Goal: Information Seeking & Learning: Check status

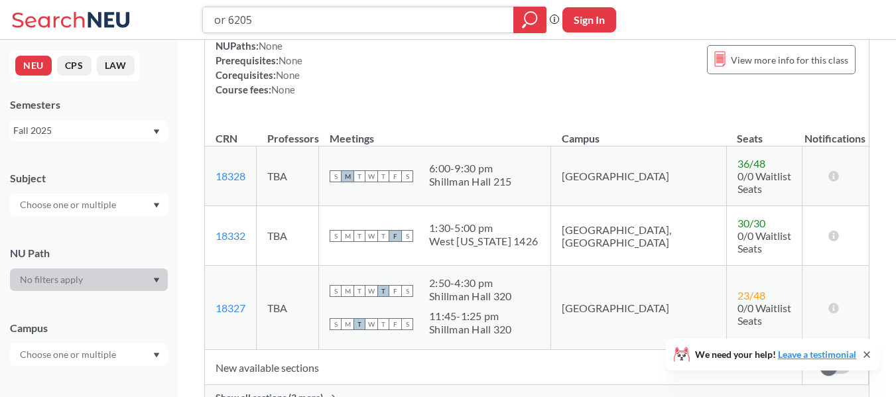
scroll to position [265, 0]
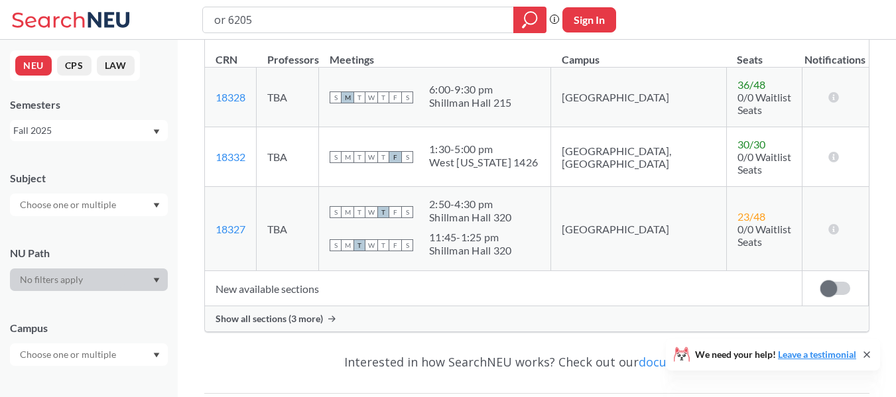
drag, startPoint x: 509, startPoint y: 135, endPoint x: 453, endPoint y: 131, distance: 55.9
click at [453, 143] on div "1:30 - 5:00 pm" at bounding box center [483, 149] width 109 height 13
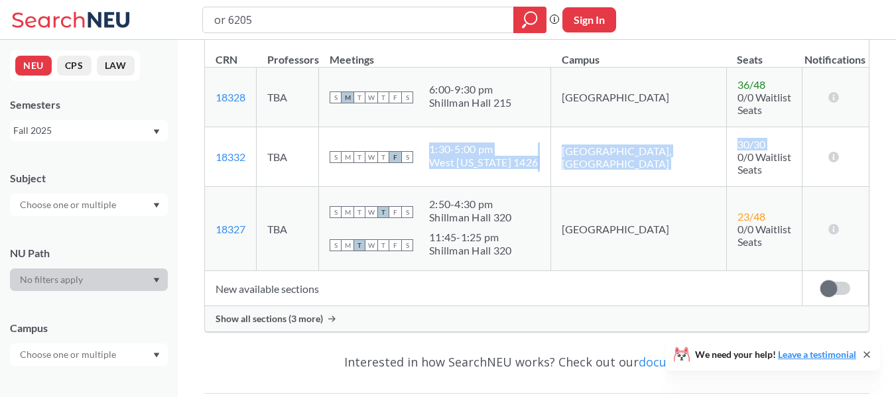
drag, startPoint x: 453, startPoint y: 131, endPoint x: 719, endPoint y: 142, distance: 266.2
click at [719, 142] on tr "18332 View this section on Banner. TBA S M T W T F S 1:30 - 5:00 pm [GEOGRAPHIC…" at bounding box center [537, 157] width 664 height 60
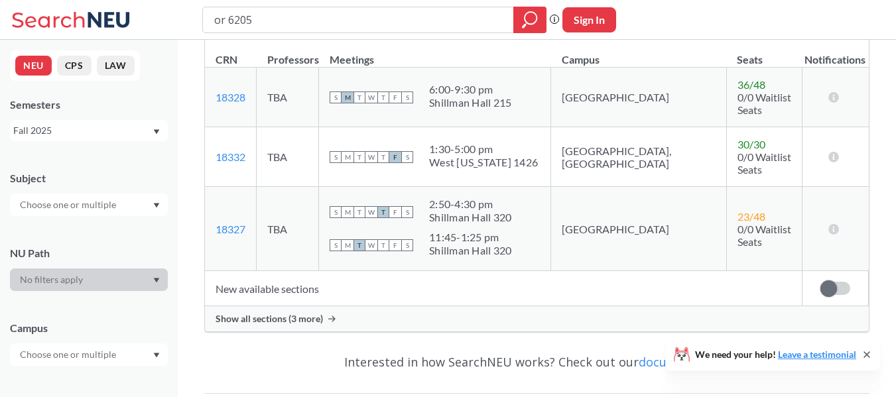
click at [738, 151] on span "0/0 Waitlist Seats" at bounding box center [765, 163] width 54 height 25
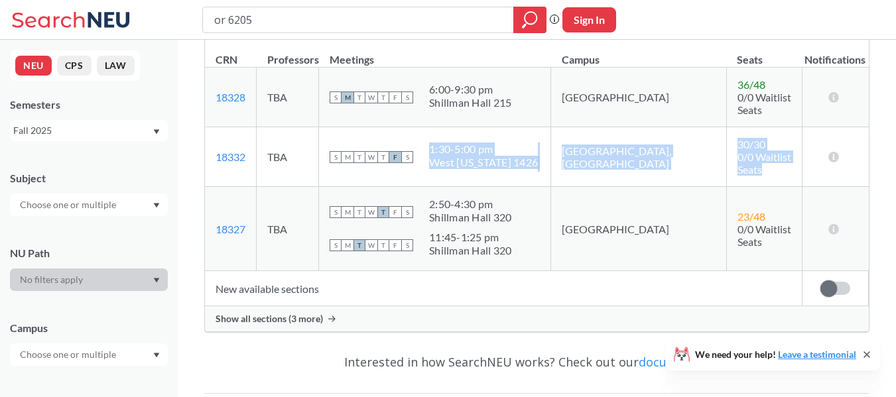
drag, startPoint x: 724, startPoint y: 147, endPoint x: 455, endPoint y: 125, distance: 270.2
click at [455, 127] on tr "18332 View this section on Banner. TBA S M T W T F S 1:30 - 5:00 pm [GEOGRAPHIC…" at bounding box center [537, 157] width 664 height 60
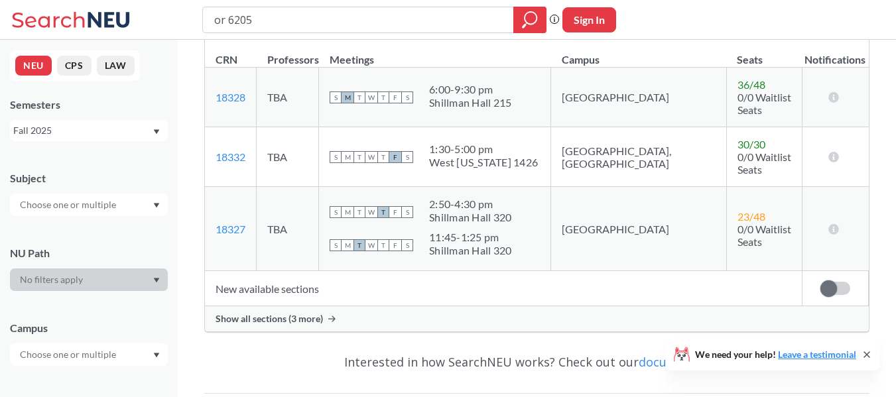
click at [455, 127] on td "S M T W T F S 1:30 - 5:00 pm [GEOGRAPHIC_DATA][US_STATE] 1426" at bounding box center [435, 157] width 232 height 60
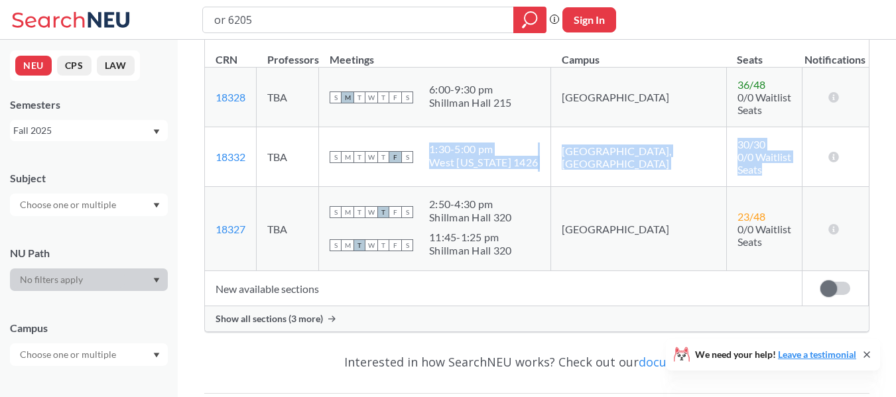
drag, startPoint x: 455, startPoint y: 125, endPoint x: 732, endPoint y: 150, distance: 278.3
click at [732, 150] on tr "18332 View this section on Banner. TBA S M T W T F S 1:30 - 5:00 pm [GEOGRAPHIC…" at bounding box center [537, 157] width 664 height 60
click at [738, 151] on span "0/0 Waitlist Seats" at bounding box center [765, 163] width 54 height 25
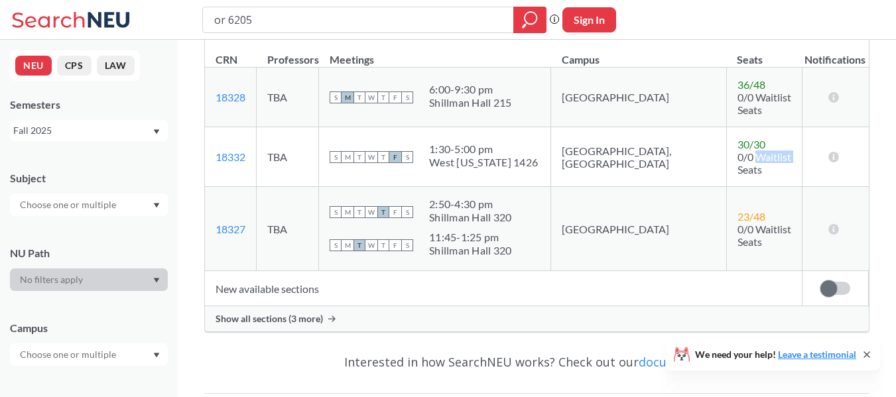
click at [738, 151] on span "0/0 Waitlist Seats" at bounding box center [765, 163] width 54 height 25
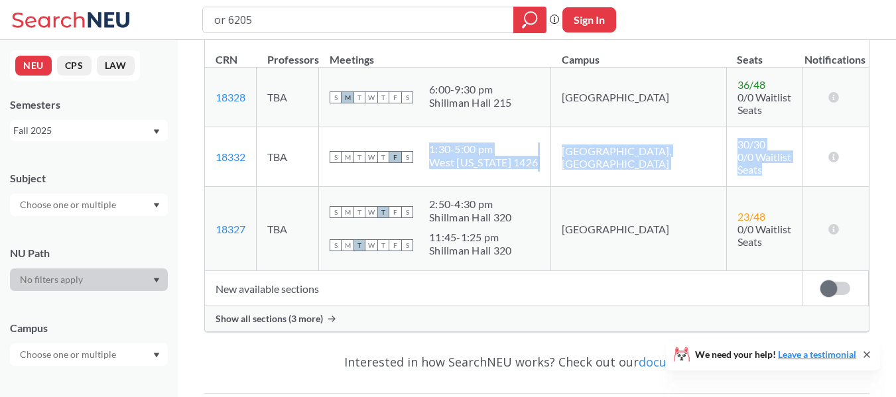
drag, startPoint x: 732, startPoint y: 150, endPoint x: 474, endPoint y: 133, distance: 259.3
click at [474, 133] on tr "18332 View this section on Banner. TBA S M T W T F S 1:30 - 5:00 pm [GEOGRAPHIC…" at bounding box center [537, 157] width 664 height 60
click at [474, 143] on div "1:30 - 5:00 pm" at bounding box center [483, 149] width 109 height 13
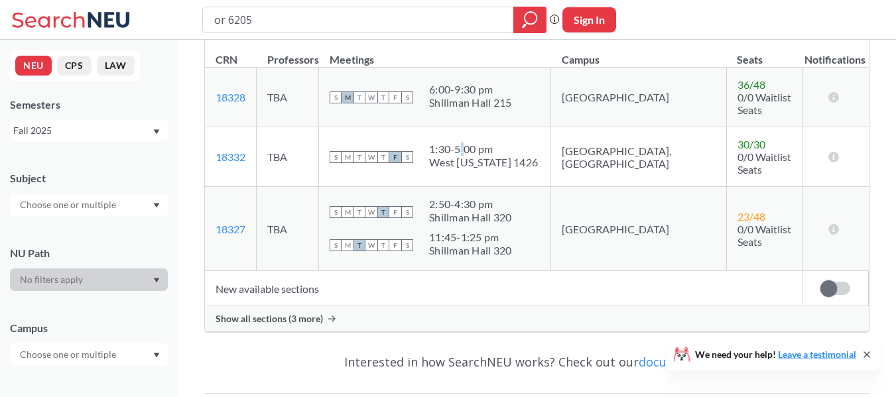
click at [474, 143] on div "1:30 - 5:00 pm" at bounding box center [483, 149] width 109 height 13
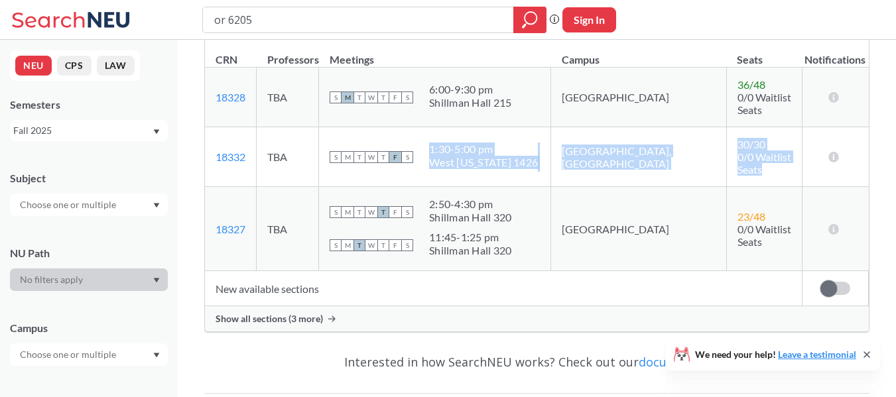
drag, startPoint x: 474, startPoint y: 133, endPoint x: 774, endPoint y: 151, distance: 301.0
click at [774, 151] on tr "18332 View this section on Banner. TBA S M T W T F S 1:30 - 5:00 pm [GEOGRAPHIC…" at bounding box center [537, 157] width 664 height 60
click at [774, 151] on span "0/0 Waitlist Seats" at bounding box center [765, 163] width 54 height 25
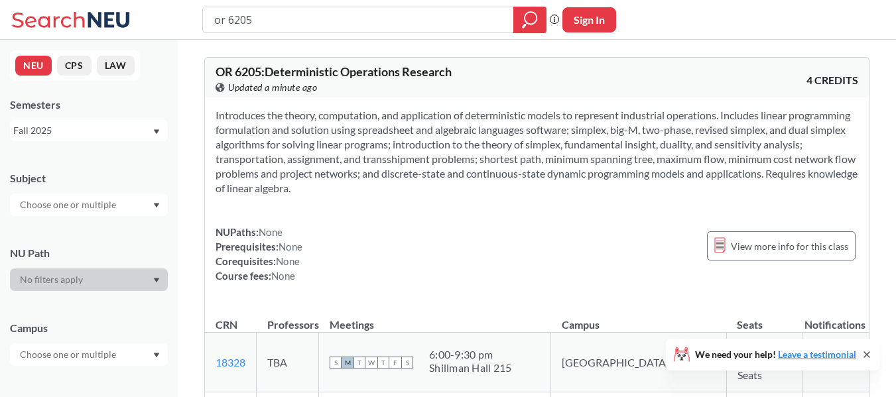
click at [323, 22] on input "or 6205" at bounding box center [358, 20] width 291 height 23
type input "ie 6400"
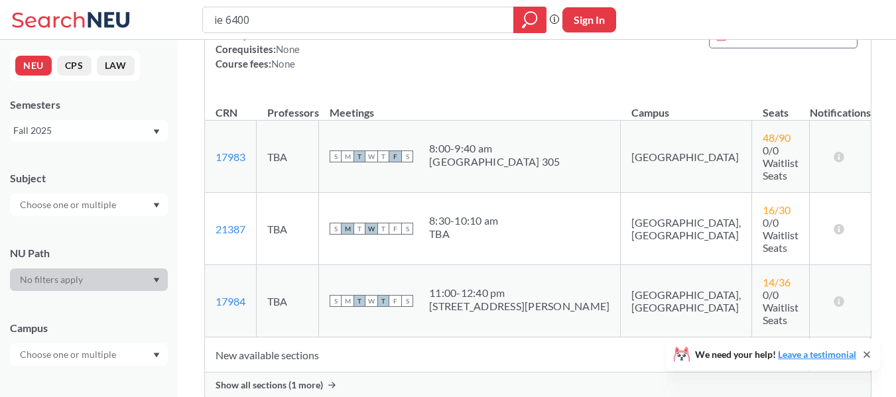
scroll to position [199, 0]
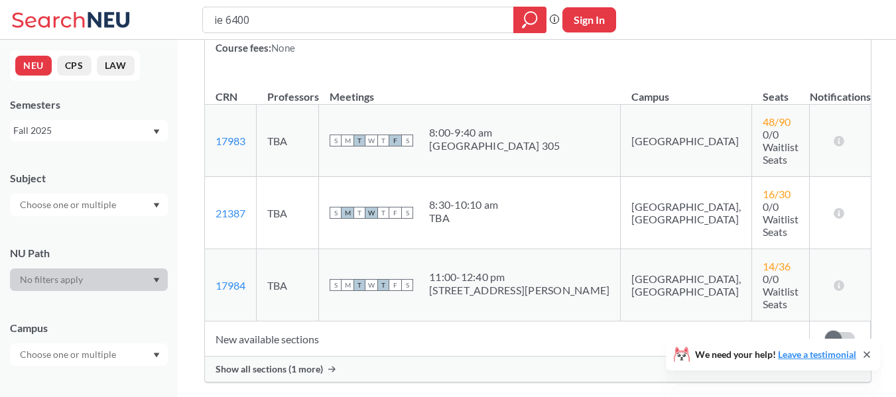
click at [489, 357] on div "Show all sections (1 more)" at bounding box center [538, 369] width 666 height 25
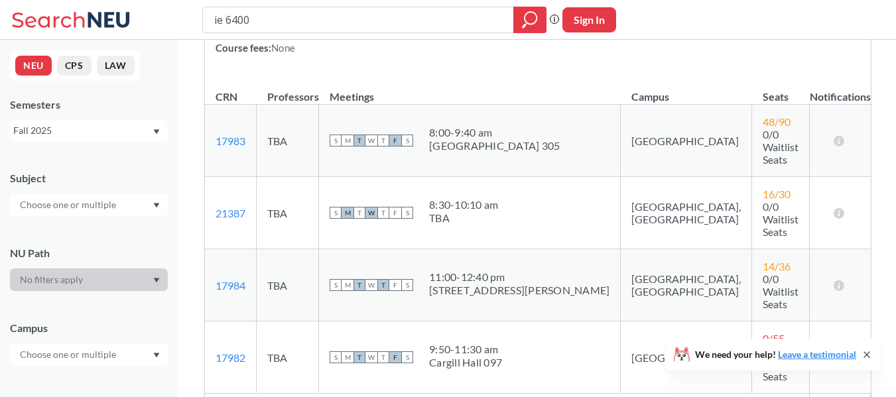
click at [506, 284] on div "[STREET_ADDRESS][PERSON_NAME]" at bounding box center [519, 290] width 180 height 13
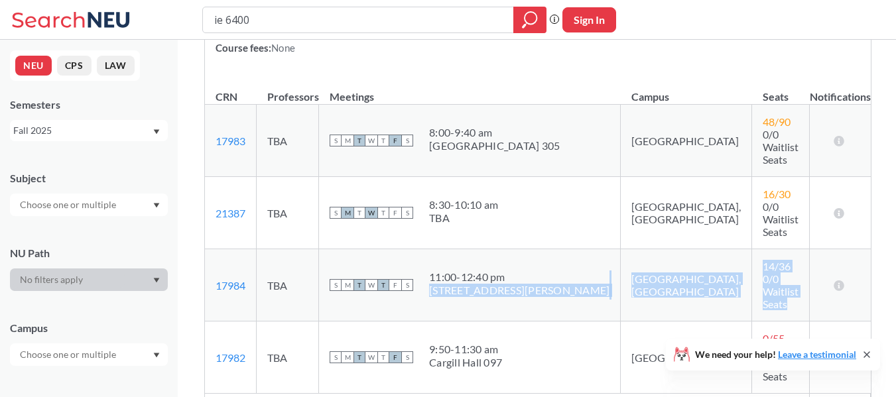
drag, startPoint x: 506, startPoint y: 234, endPoint x: 724, endPoint y: 232, distance: 217.6
click at [724, 249] on tr "17984 View this section on Banner. TBA S M T W T F S 11:00 - 12:40 pm [STREET_A…" at bounding box center [538, 285] width 666 height 72
click at [763, 273] on span "0/0 Waitlist Seats" at bounding box center [781, 292] width 36 height 38
drag, startPoint x: 724, startPoint y: 232, endPoint x: 463, endPoint y: 228, distance: 260.7
click at [463, 249] on tr "17984 View this section on Banner. TBA S M T W T F S 11:00 - 12:40 pm [STREET_A…" at bounding box center [538, 285] width 666 height 72
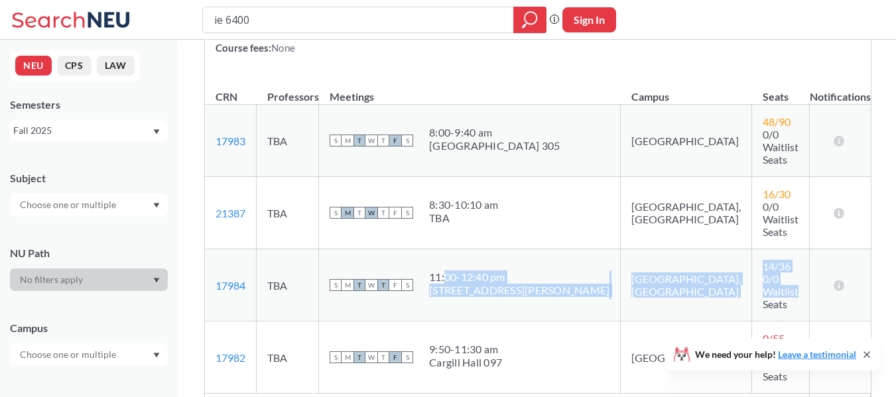
click at [463, 271] on div "11:00 - 12:40 pm" at bounding box center [519, 277] width 180 height 13
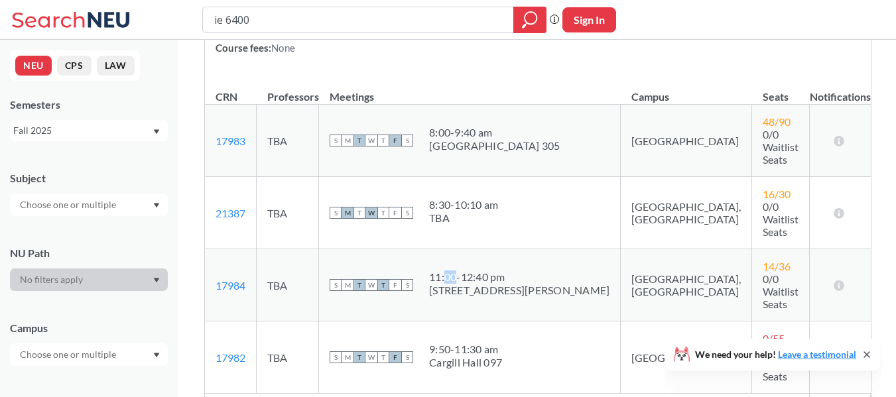
click at [463, 271] on div "11:00 - 12:40 pm" at bounding box center [519, 277] width 180 height 13
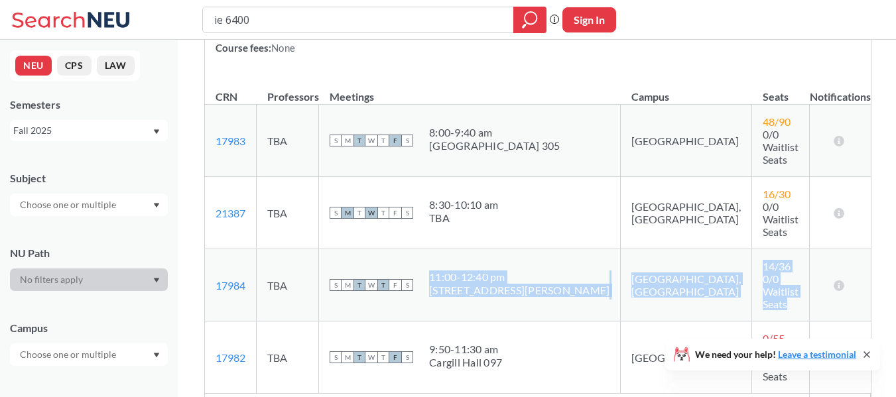
drag, startPoint x: 463, startPoint y: 228, endPoint x: 727, endPoint y: 243, distance: 264.5
click at [727, 249] on tr "17984 View this section on Banner. TBA S M T W T F S 11:00 - 12:40 pm [STREET_A…" at bounding box center [538, 285] width 666 height 72
click at [763, 273] on span "0/0 Waitlist Seats" at bounding box center [781, 292] width 36 height 38
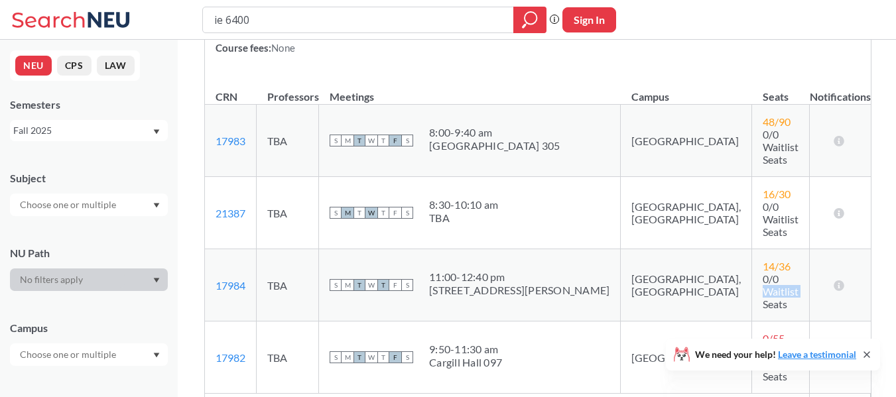
click at [763, 273] on span "0/0 Waitlist Seats" at bounding box center [781, 292] width 36 height 38
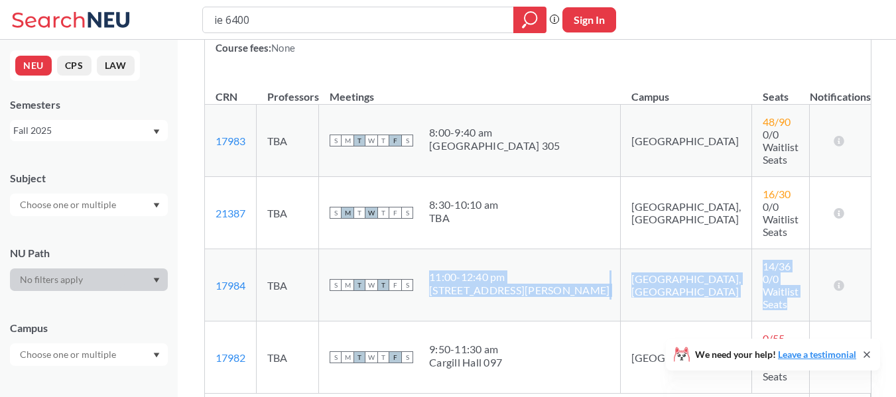
drag, startPoint x: 727, startPoint y: 243, endPoint x: 467, endPoint y: 215, distance: 261.6
click at [474, 249] on tr "17984 View this section on Banner. TBA S M T W T F S 11:00 - 12:40 pm [STREET_A…" at bounding box center [538, 285] width 666 height 72
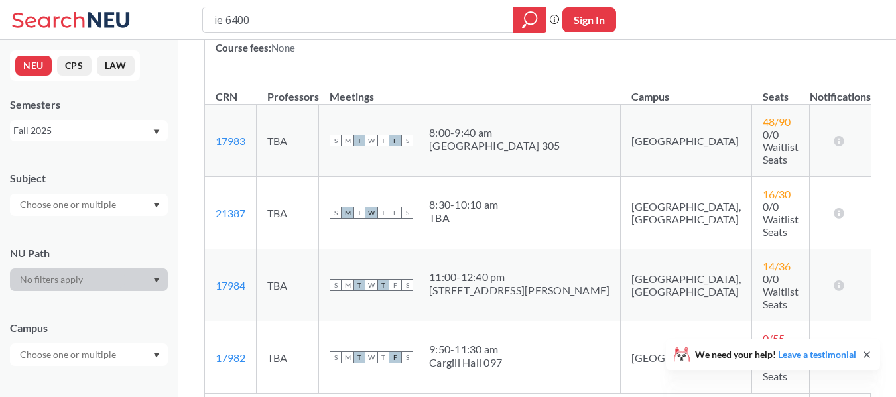
click at [467, 249] on td "S M T W T F S 11:00 - 12:40 pm [STREET_ADDRESS][PERSON_NAME]" at bounding box center [470, 285] width 302 height 72
click at [464, 271] on div "11:00 - 12:40 pm" at bounding box center [519, 277] width 180 height 13
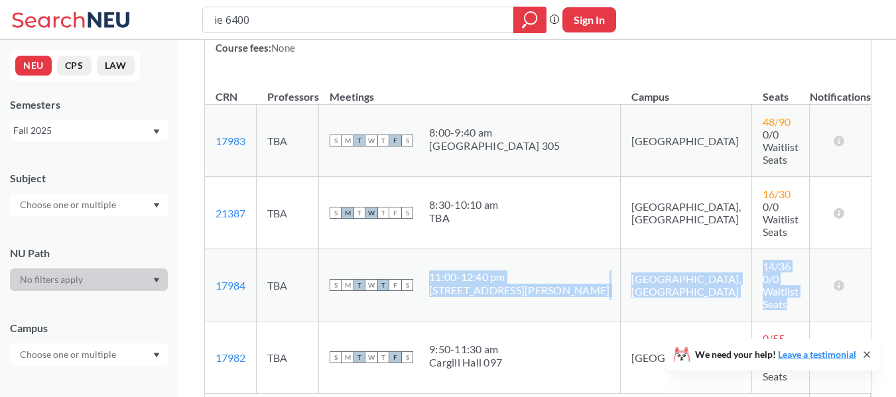
drag, startPoint x: 464, startPoint y: 220, endPoint x: 711, endPoint y: 240, distance: 248.3
click at [711, 249] on tr "17984 View this section on Banner. TBA S M T W T F S 11:00 - 12:40 pm [STREET_A…" at bounding box center [538, 285] width 666 height 72
click at [763, 273] on span "0/0 Waitlist Seats" at bounding box center [781, 292] width 36 height 38
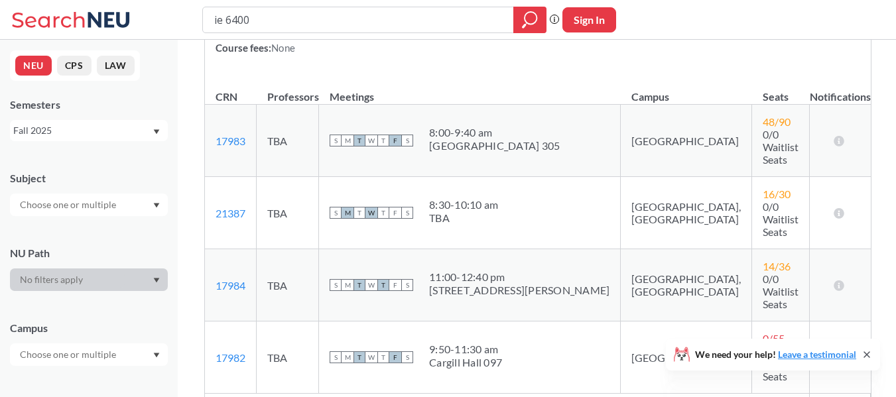
click at [763, 273] on span "0/0 Waitlist Seats" at bounding box center [781, 292] width 36 height 38
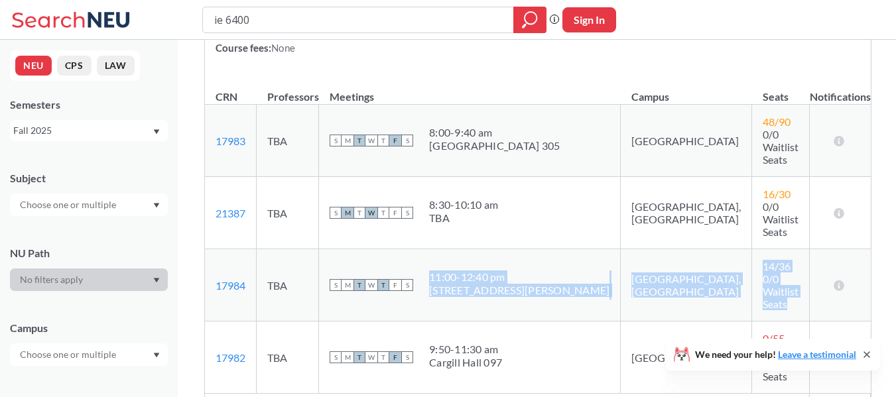
drag, startPoint x: 711, startPoint y: 240, endPoint x: 478, endPoint y: 221, distance: 234.3
click at [478, 249] on tr "17984 View this section on Banner. TBA S M T W T F S 11:00 - 12:40 pm [STREET_A…" at bounding box center [538, 285] width 666 height 72
click at [478, 271] on div "11:00 - 12:40 pm" at bounding box center [519, 277] width 180 height 13
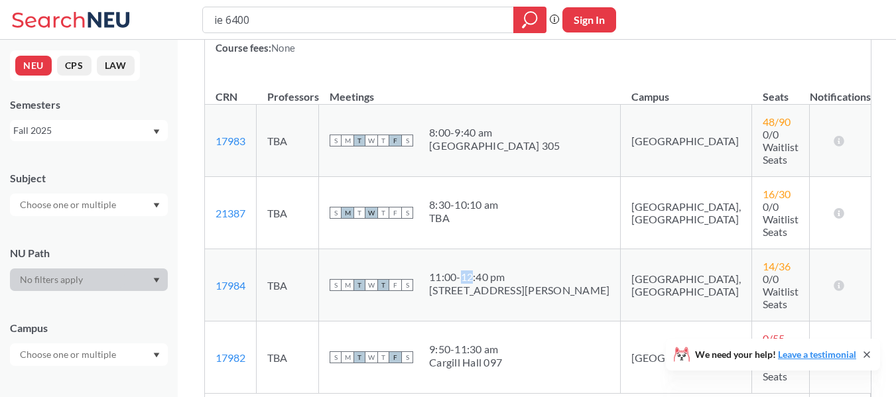
click at [478, 271] on div "11:00 - 12:40 pm" at bounding box center [519, 277] width 180 height 13
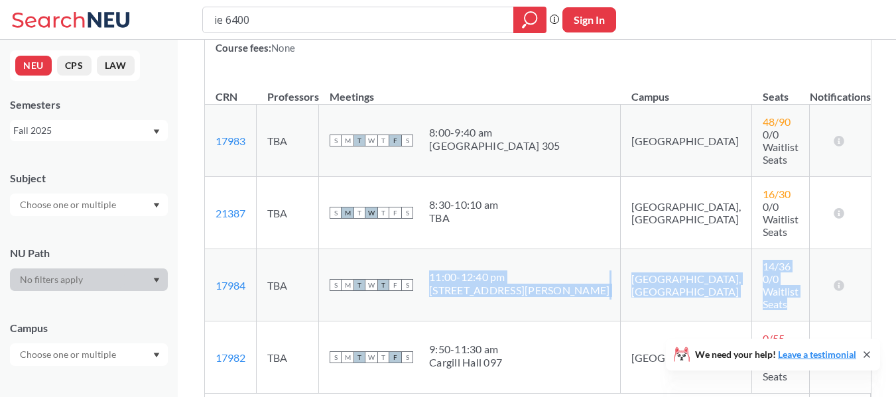
drag, startPoint x: 478, startPoint y: 221, endPoint x: 725, endPoint y: 241, distance: 248.3
click at [725, 249] on tr "17984 View this section on Banner. TBA S M T W T F S 11:00 - 12:40 pm [STREET_A…" at bounding box center [538, 285] width 666 height 72
click at [763, 273] on span "0/0 Waitlist Seats" at bounding box center [781, 292] width 36 height 38
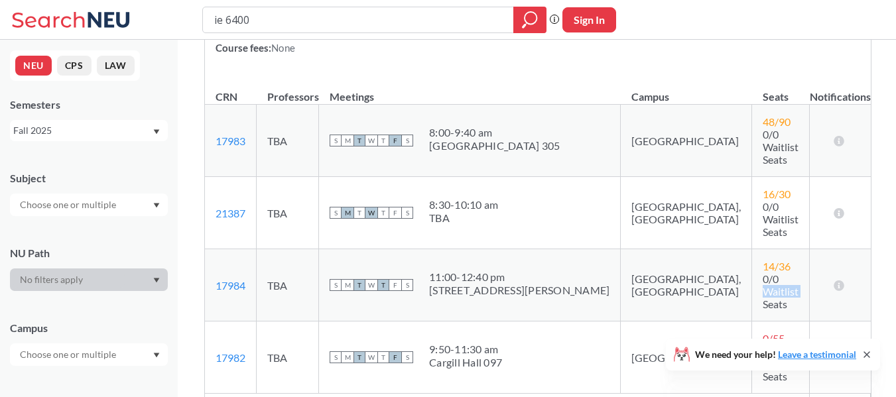
click at [763, 273] on span "0/0 Waitlist Seats" at bounding box center [781, 292] width 36 height 38
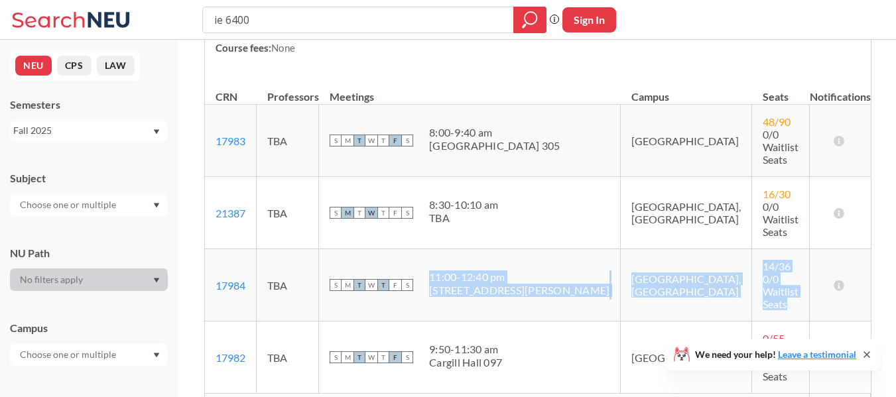
drag, startPoint x: 725, startPoint y: 241, endPoint x: 459, endPoint y: 227, distance: 266.4
click at [459, 249] on tr "17984 View this section on Banner. TBA S M T W T F S 11:00 - 12:40 pm [STREET_A…" at bounding box center [538, 285] width 666 height 72
click at [459, 271] on div "11:00 - 12:40 pm" at bounding box center [519, 277] width 180 height 13
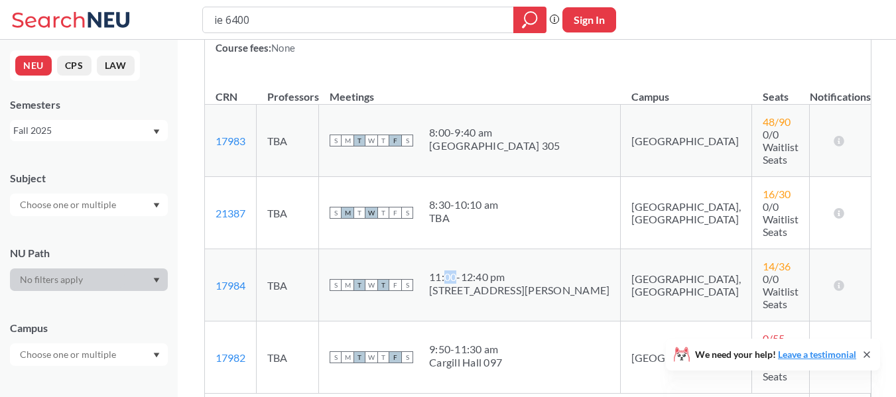
click at [459, 271] on div "11:00 - 12:40 pm" at bounding box center [519, 277] width 180 height 13
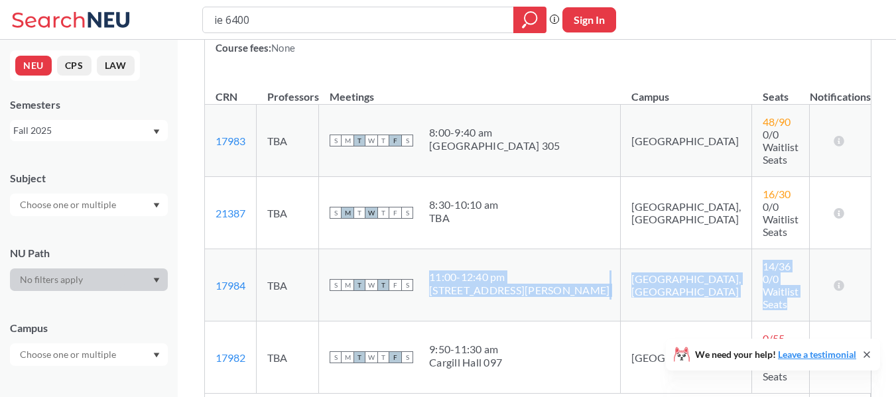
drag, startPoint x: 459, startPoint y: 227, endPoint x: 718, endPoint y: 238, distance: 259.6
click at [718, 249] on tr "17984 View this section on Banner. TBA S M T W T F S 11:00 - 12:40 pm [STREET_A…" at bounding box center [538, 285] width 666 height 72
click at [763, 273] on span "0/0 Waitlist Seats" at bounding box center [781, 292] width 36 height 38
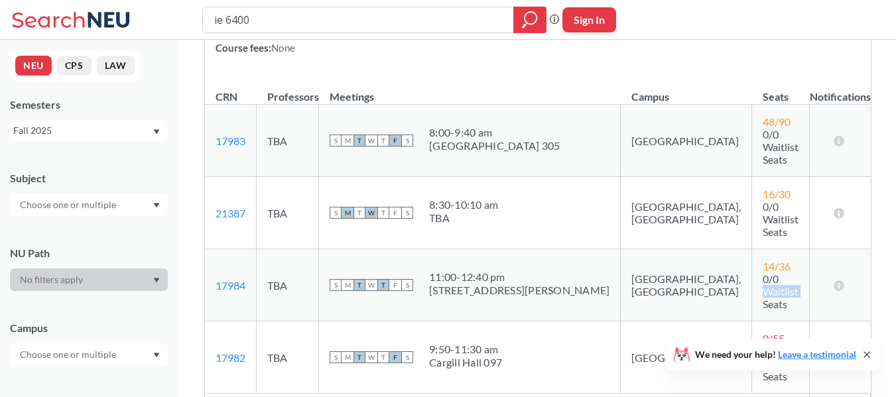
click at [763, 273] on span "0/0 Waitlist Seats" at bounding box center [781, 292] width 36 height 38
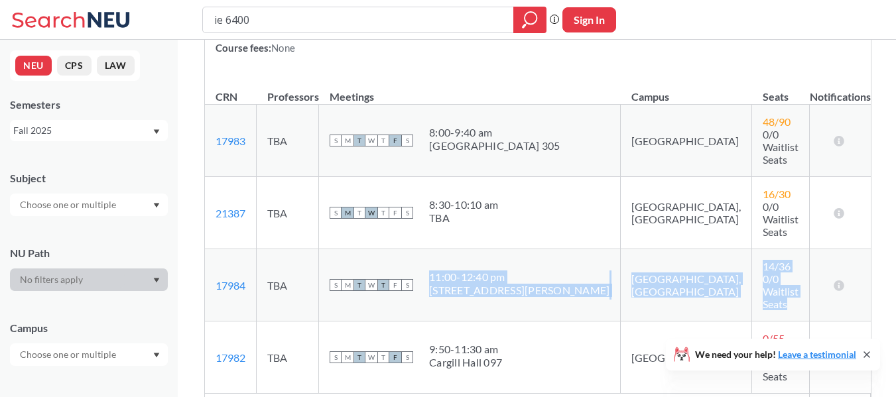
drag, startPoint x: 718, startPoint y: 238, endPoint x: 471, endPoint y: 224, distance: 247.8
click at [471, 249] on tr "17984 View this section on Banner. TBA S M T W T F S 11:00 - 12:40 pm [STREET_A…" at bounding box center [538, 285] width 666 height 72
click at [471, 271] on div "11:00 - 12:40 pm" at bounding box center [519, 277] width 180 height 13
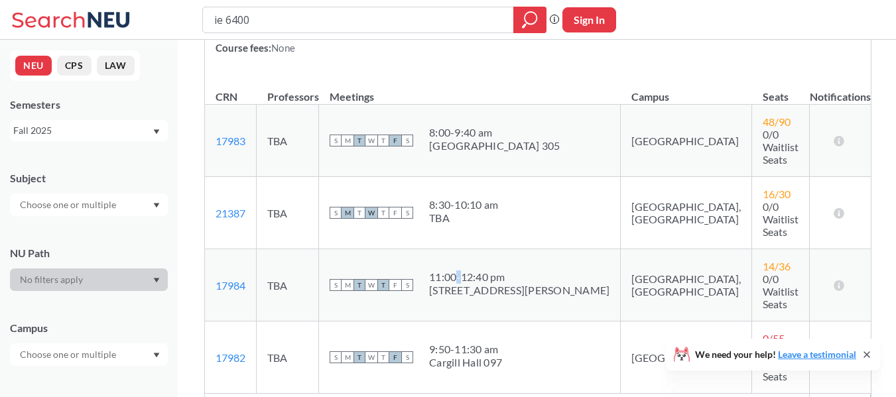
click at [471, 271] on div "11:00 - 12:40 pm" at bounding box center [519, 277] width 180 height 13
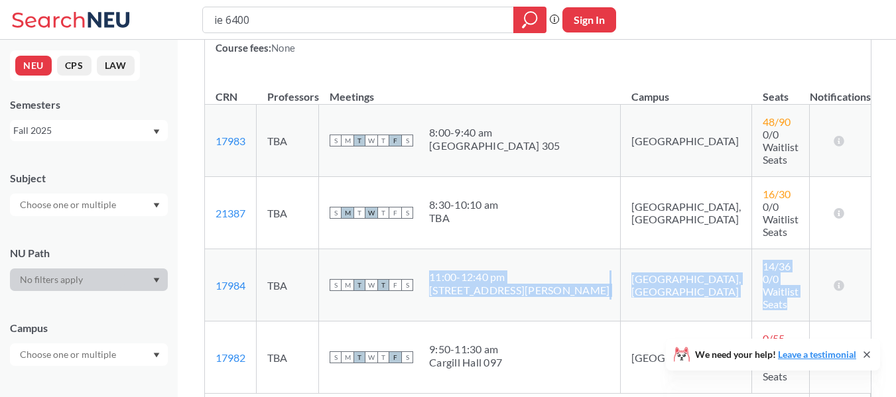
drag, startPoint x: 471, startPoint y: 224, endPoint x: 718, endPoint y: 238, distance: 247.8
click at [718, 249] on tr "17984 View this section on Banner. TBA S M T W T F S 11:00 - 12:40 pm [STREET_A…" at bounding box center [538, 285] width 666 height 72
click at [763, 273] on span "0/0 Waitlist Seats" at bounding box center [781, 292] width 36 height 38
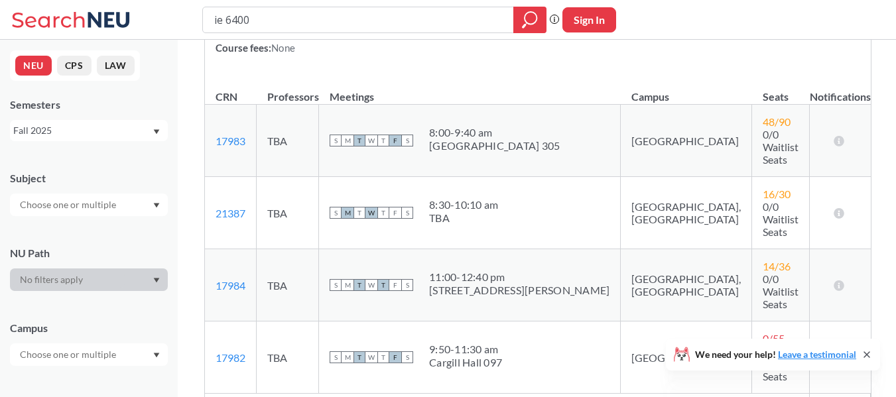
click at [240, 19] on input "ie 6400" at bounding box center [358, 20] width 291 height 23
type input "ie 6600"
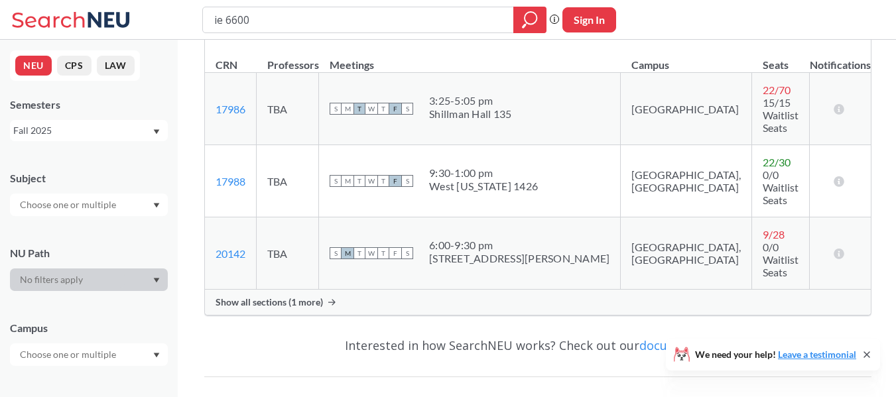
scroll to position [265, 0]
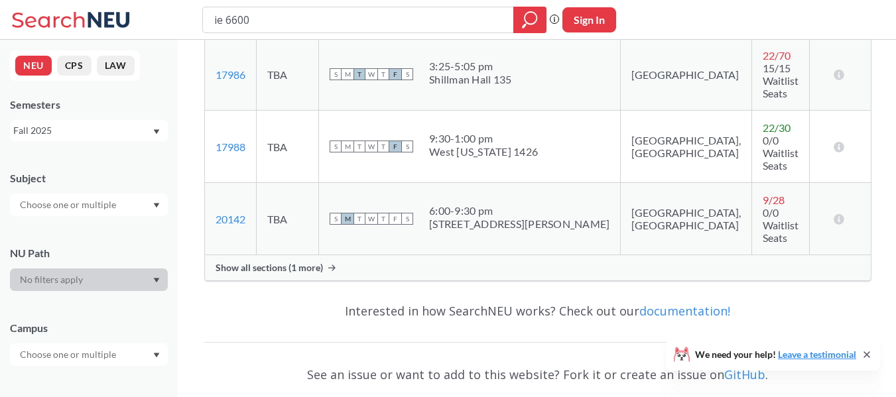
click at [452, 255] on div "Show all sections (1 more)" at bounding box center [538, 267] width 666 height 25
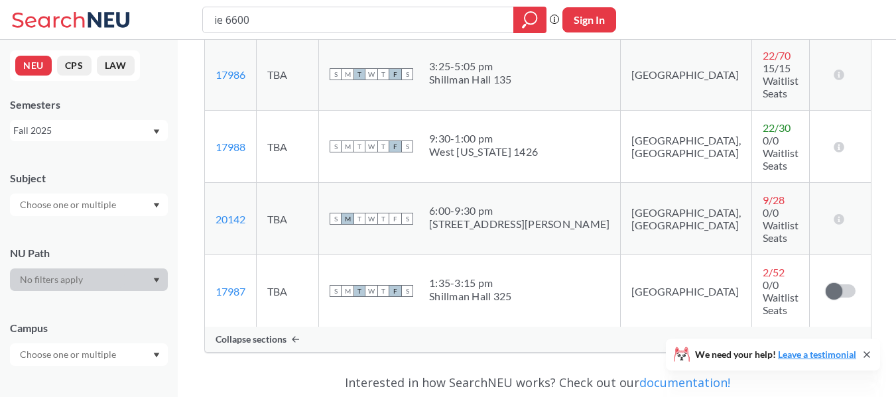
click at [470, 218] on div "[STREET_ADDRESS][PERSON_NAME]" at bounding box center [519, 224] width 180 height 13
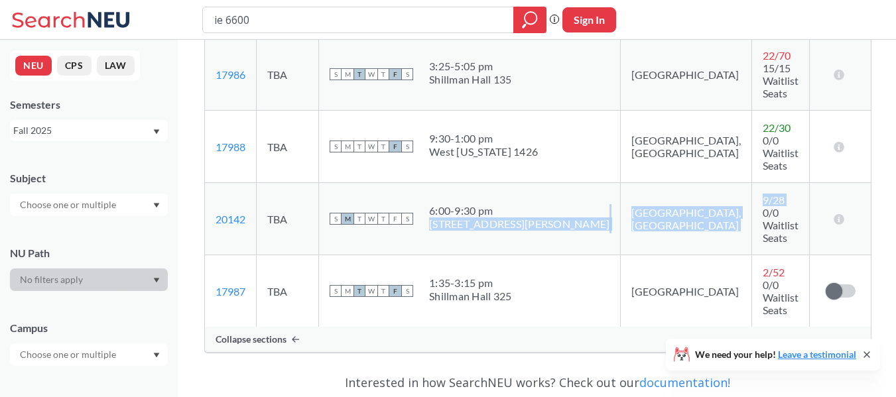
drag, startPoint x: 470, startPoint y: 183, endPoint x: 713, endPoint y: 177, distance: 242.8
click at [713, 183] on tr "20142 View this section on Banner. TBA S M T W T F S 6:00 - 9:30 pm [STREET_ADD…" at bounding box center [538, 219] width 666 height 72
click at [763, 194] on div "9 / 28" at bounding box center [767, 200] width 9 height 13
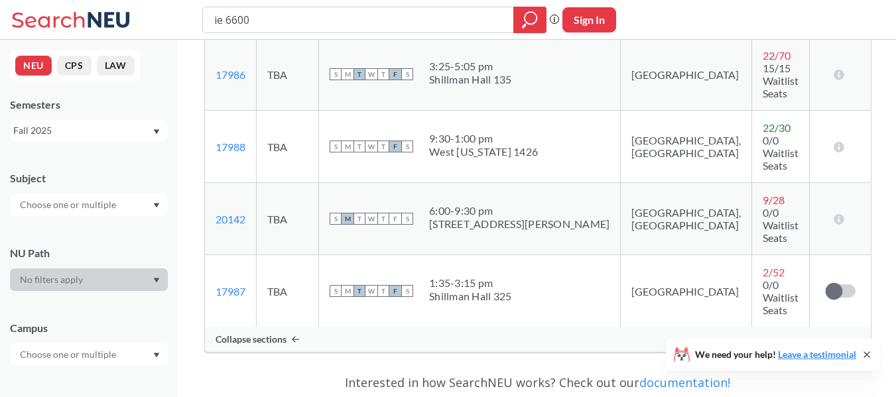
click at [763, 194] on div "9 / 28" at bounding box center [767, 200] width 9 height 13
drag, startPoint x: 713, startPoint y: 177, endPoint x: 717, endPoint y: 187, distance: 10.7
click at [752, 187] on td "9 / 28 0/0 Waitlist Seats" at bounding box center [781, 219] width 58 height 72
click at [763, 206] on span "0/0 Waitlist Seats" at bounding box center [781, 225] width 36 height 38
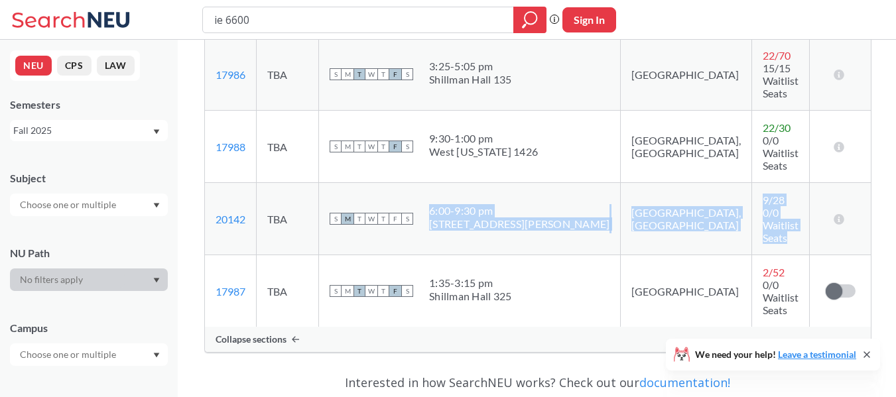
drag, startPoint x: 718, startPoint y: 187, endPoint x: 449, endPoint y: 172, distance: 269.1
click at [455, 183] on tr "20142 View this section on Banner. TBA S M T W T F S 6:00 - 9:30 pm [STREET_ADD…" at bounding box center [538, 219] width 666 height 72
click at [449, 204] on div "6:00 - 9:30 pm" at bounding box center [519, 210] width 180 height 13
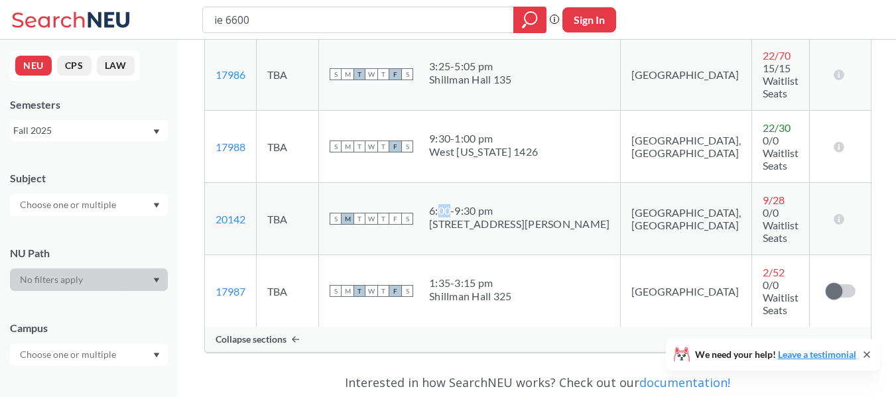
click at [449, 204] on div "6:00 - 9:30 pm" at bounding box center [519, 210] width 180 height 13
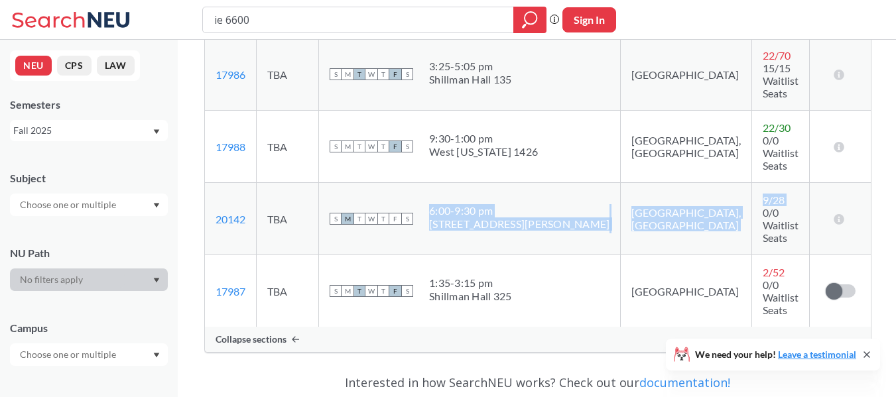
drag, startPoint x: 449, startPoint y: 172, endPoint x: 734, endPoint y: 178, distance: 284.6
click at [734, 183] on tr "20142 View this section on Banner. TBA S M T W T F S 6:00 - 9:30 pm [STREET_ADD…" at bounding box center [538, 219] width 666 height 72
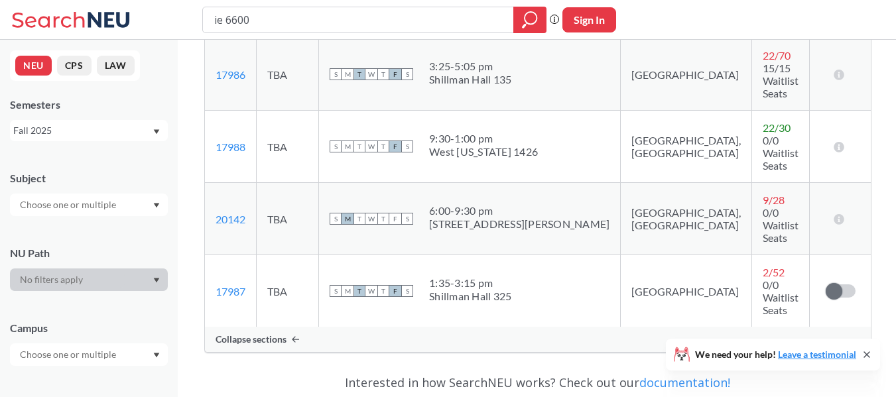
click at [763, 206] on span "0/0 Waitlist Seats" at bounding box center [781, 225] width 36 height 38
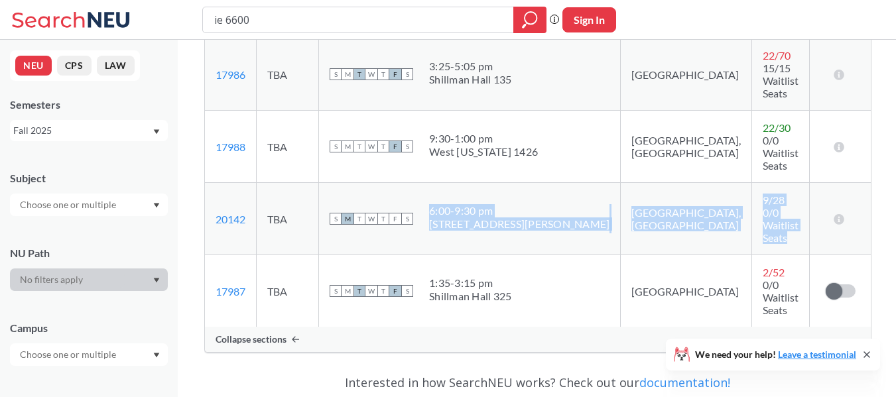
drag, startPoint x: 730, startPoint y: 190, endPoint x: 433, endPoint y: 163, distance: 297.7
click at [433, 183] on tr "20142 View this section on Banner. TBA S M T W T F S 6:00 - 9:30 pm [STREET_ADD…" at bounding box center [538, 219] width 666 height 72
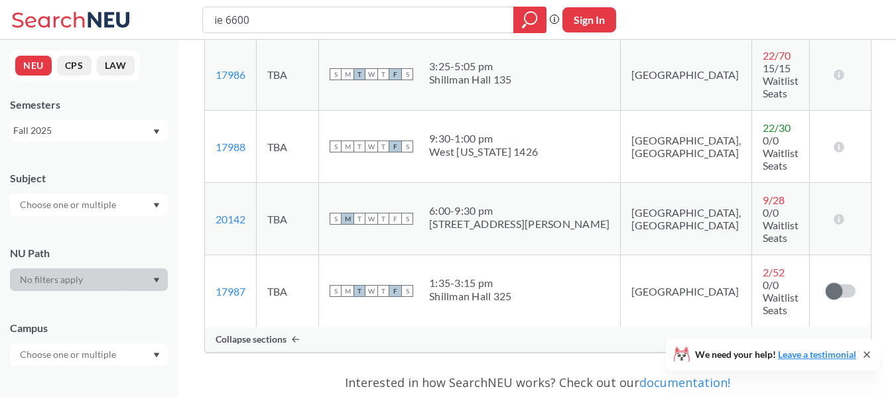
click at [433, 183] on td "S M T W T F S 6:00 - 9:30 pm [STREET_ADDRESS][PERSON_NAME]" at bounding box center [470, 219] width 302 height 72
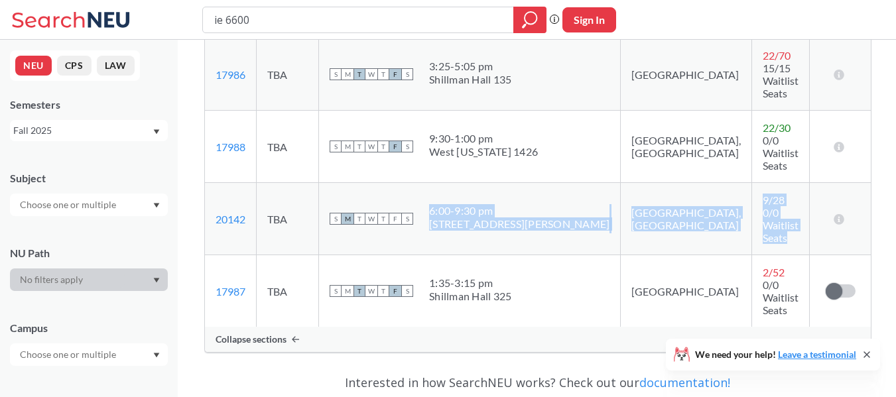
drag, startPoint x: 433, startPoint y: 163, endPoint x: 733, endPoint y: 183, distance: 300.5
click at [733, 183] on tr "20142 View this section on Banner. TBA S M T W T F S 6:00 - 9:30 pm [STREET_ADD…" at bounding box center [538, 219] width 666 height 72
click at [763, 206] on span "0/0 Waitlist Seats" at bounding box center [781, 225] width 36 height 38
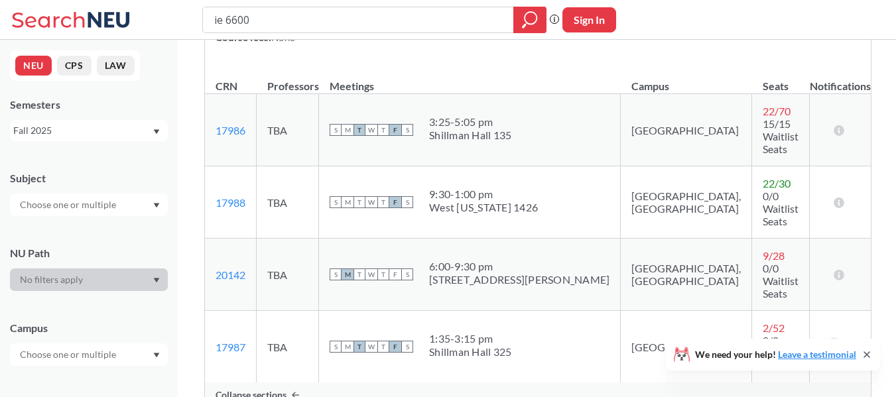
scroll to position [133, 0]
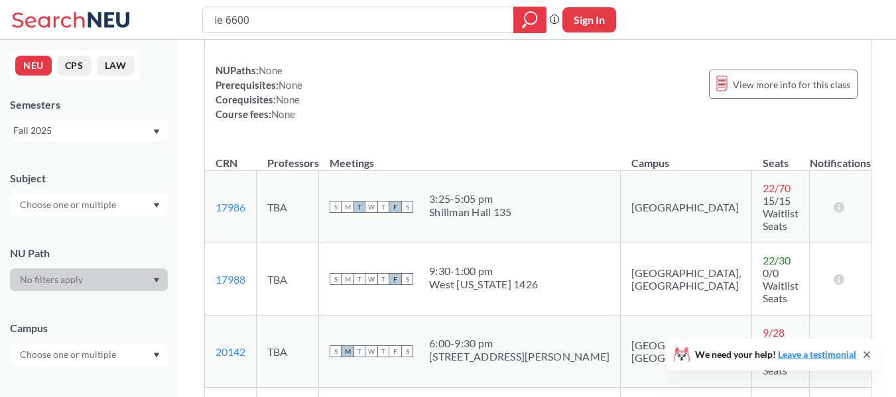
scroll to position [199, 0]
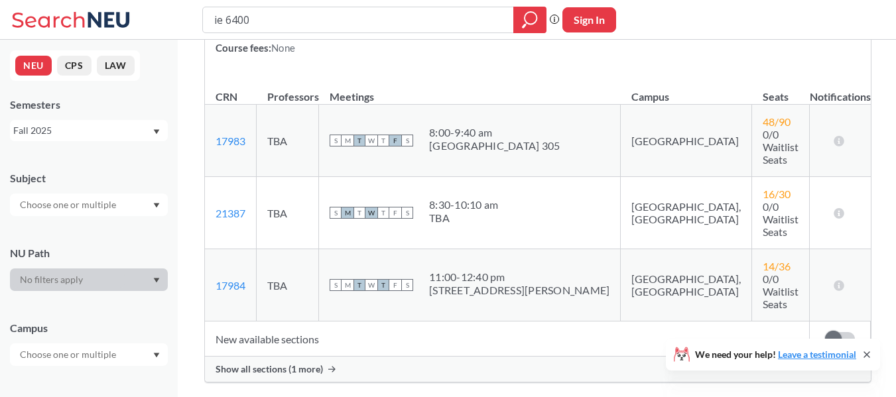
click at [271, 363] on span "Show all sections (1 more)" at bounding box center [269, 369] width 107 height 12
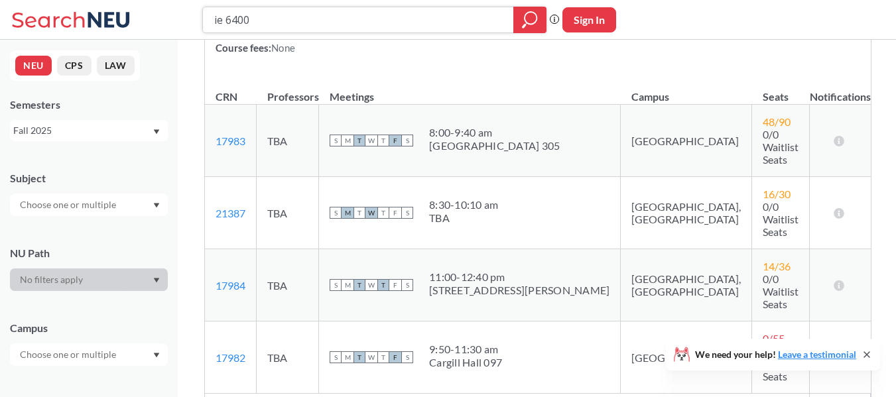
click at [416, 11] on input "ie 6400" at bounding box center [358, 20] width 291 height 23
type input "or 6205"
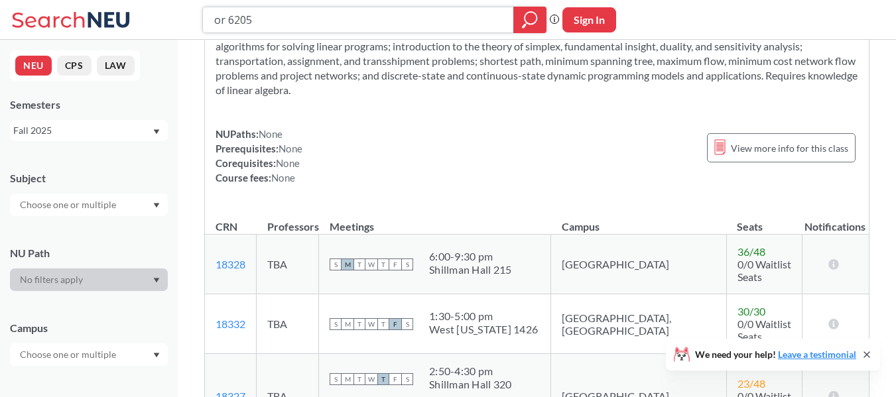
scroll to position [199, 0]
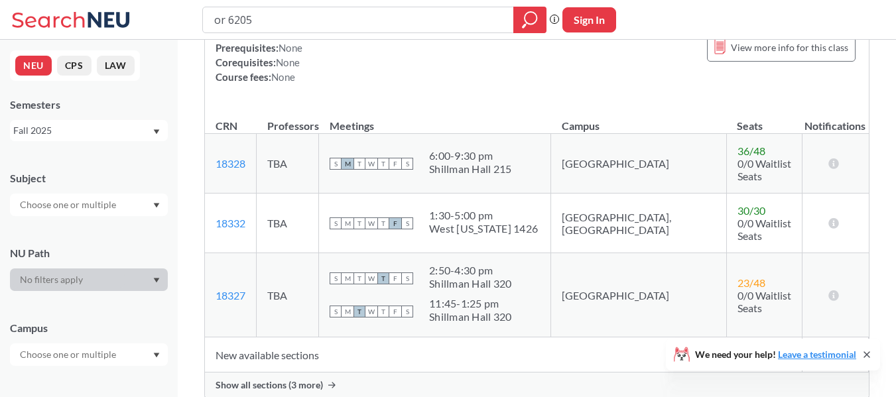
drag, startPoint x: 555, startPoint y: 165, endPoint x: 451, endPoint y: 195, distance: 108.3
click at [451, 195] on td "S M T W T F S 1:30 - 5:00 pm [GEOGRAPHIC_DATA][US_STATE] 1426" at bounding box center [435, 224] width 232 height 60
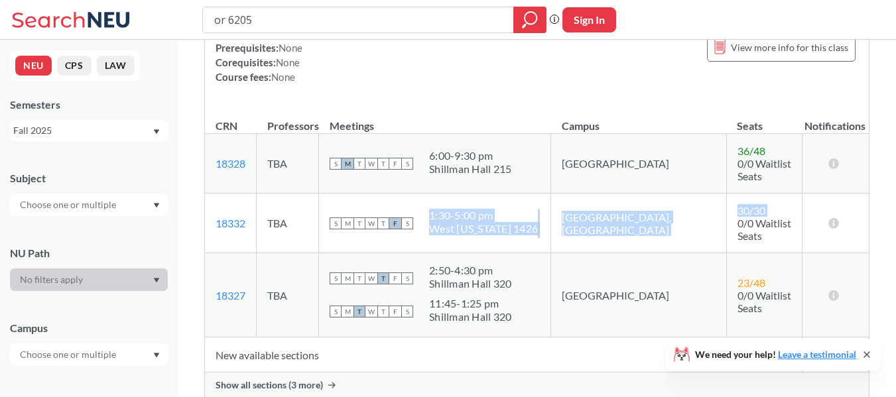
drag, startPoint x: 451, startPoint y: 195, endPoint x: 754, endPoint y: 204, distance: 303.3
click at [754, 204] on tr "18332 View this section on Banner. TBA S M T W T F S 1:30 - 5:00 pm [GEOGRAPHIC…" at bounding box center [537, 224] width 664 height 60
click at [754, 204] on td "30 / 30 0/0 Waitlist Seats" at bounding box center [764, 224] width 76 height 60
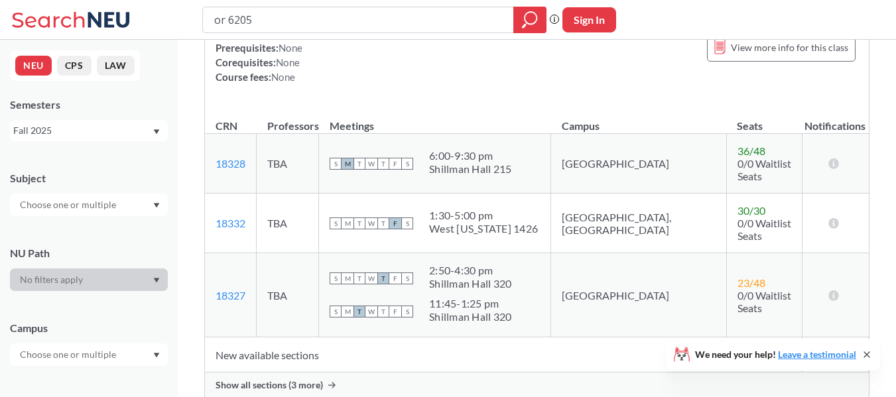
click at [754, 204] on td "30 / 30 0/0 Waitlist Seats" at bounding box center [764, 224] width 76 height 60
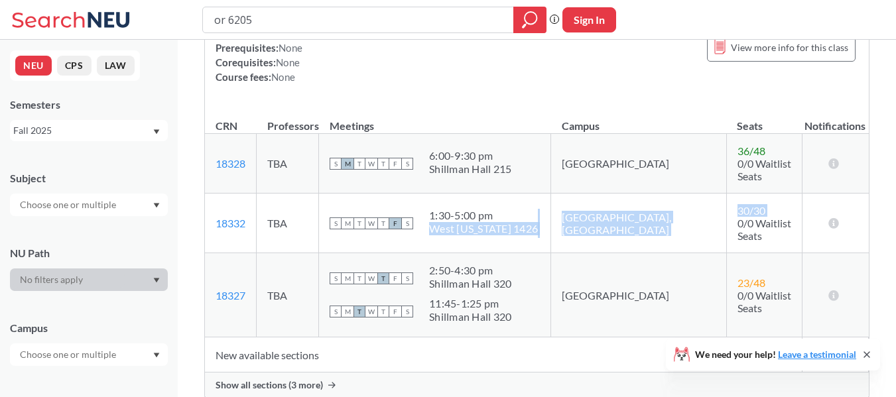
drag, startPoint x: 754, startPoint y: 204, endPoint x: 530, endPoint y: 212, distance: 224.3
click at [530, 212] on tr "18332 View this section on Banner. TBA S M T W T F S 1:30 - 5:00 pm [GEOGRAPHIC…" at bounding box center [537, 224] width 664 height 60
click at [530, 222] on div "West [US_STATE] 1426" at bounding box center [483, 228] width 109 height 13
